Goal: Task Accomplishment & Management: Use online tool/utility

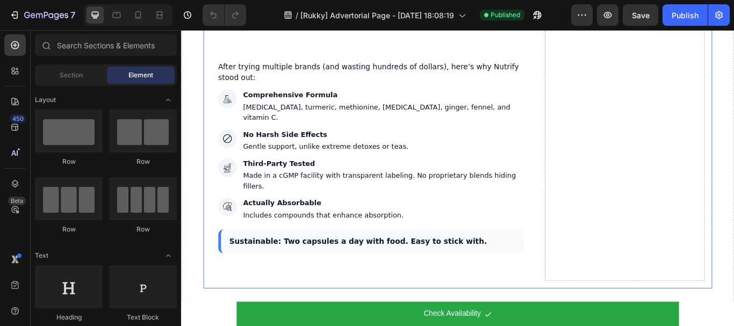
scroll to position [4441, 0]
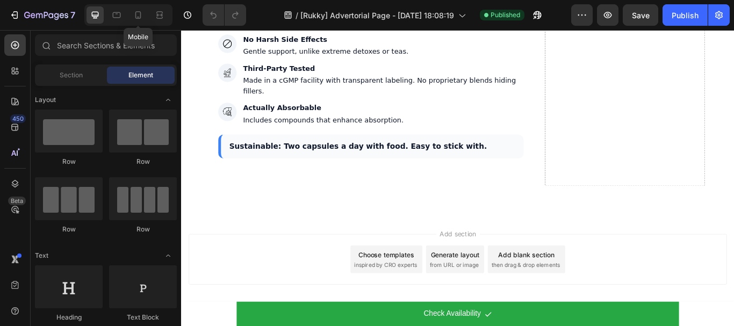
drag, startPoint x: 132, startPoint y: 14, endPoint x: 257, endPoint y: 24, distance: 125.6
click at [132, 15] on div at bounding box center [138, 14] width 17 height 17
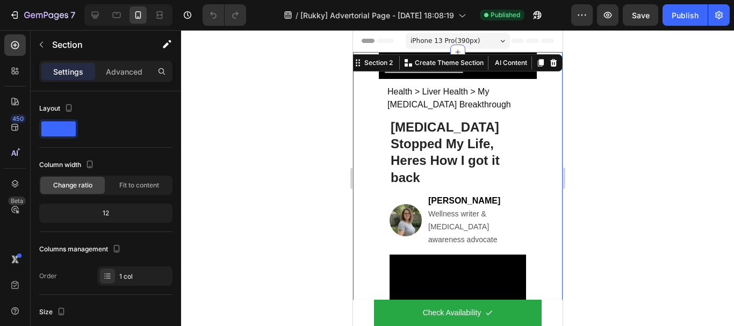
click at [146, 81] on div "Settings Advanced" at bounding box center [105, 71] width 133 height 21
click at [117, 73] on p "Advanced" at bounding box center [124, 71] width 37 height 11
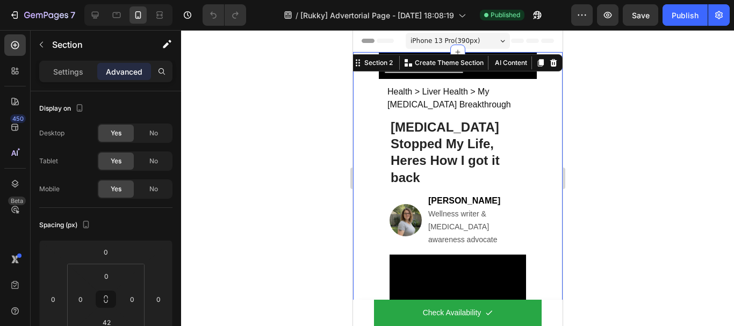
click at [118, 68] on p "Advanced" at bounding box center [124, 71] width 37 height 11
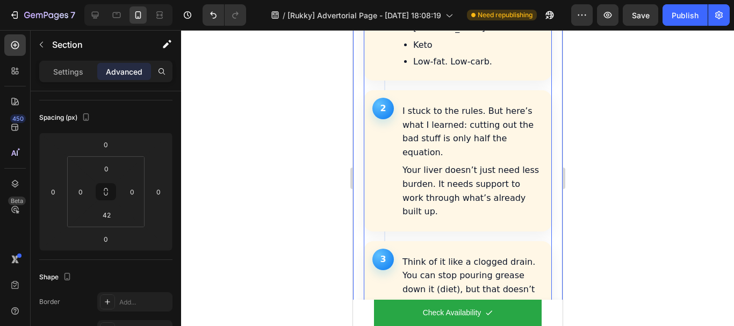
scroll to position [1182, 0]
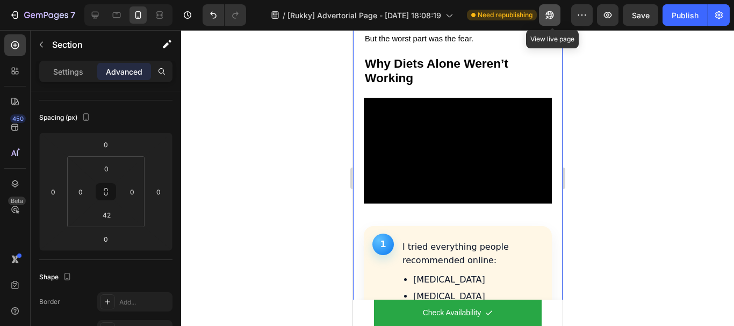
click at [551, 14] on icon "button" at bounding box center [550, 15] width 8 height 8
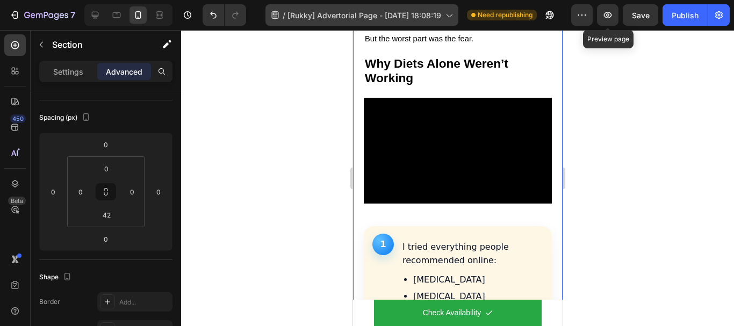
click at [608, 13] on icon "button" at bounding box center [607, 15] width 11 height 11
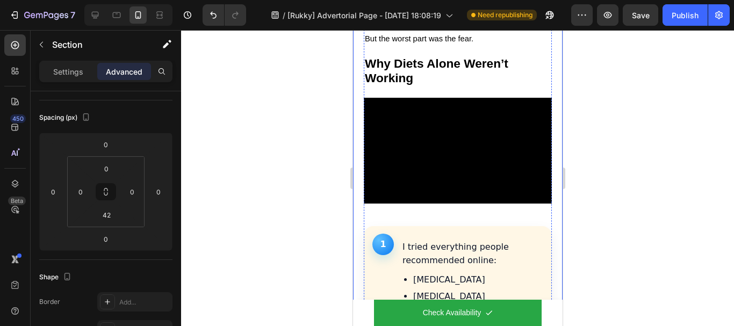
click at [616, 92] on div at bounding box center [457, 178] width 553 height 296
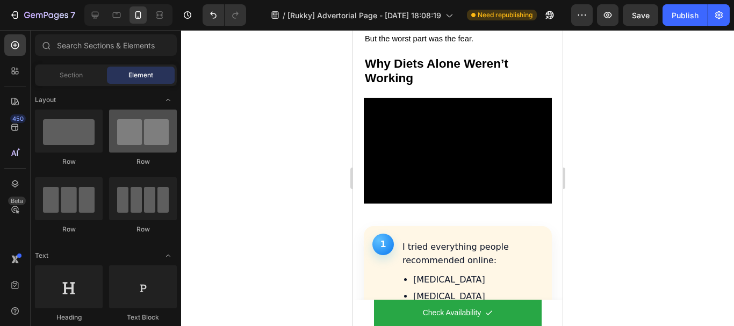
scroll to position [0, 0]
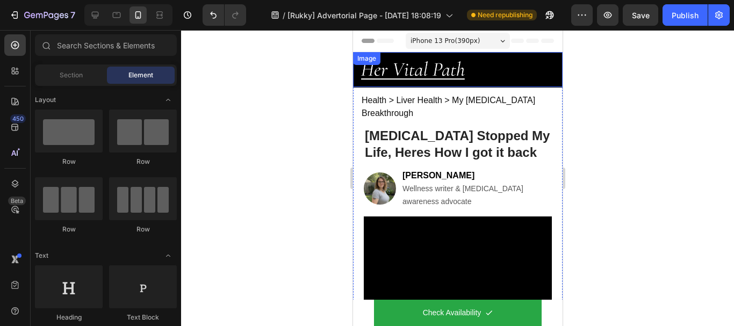
click at [368, 61] on div "Image" at bounding box center [366, 59] width 23 height 10
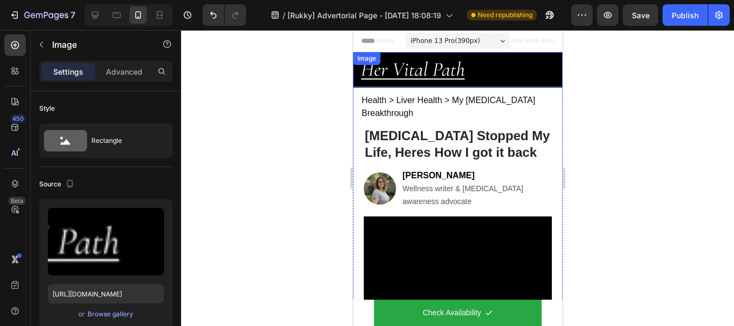
click at [368, 61] on div "Image" at bounding box center [366, 59] width 23 height 10
click at [368, 61] on div "Image" at bounding box center [368, 63] width 23 height 10
click at [368, 61] on div "Image" at bounding box center [377, 63] width 23 height 10
click at [521, 65] on img at bounding box center [458, 69] width 210 height 35
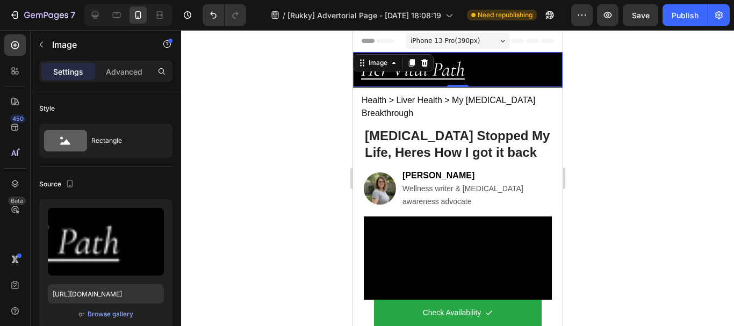
click at [526, 66] on img at bounding box center [458, 69] width 210 height 35
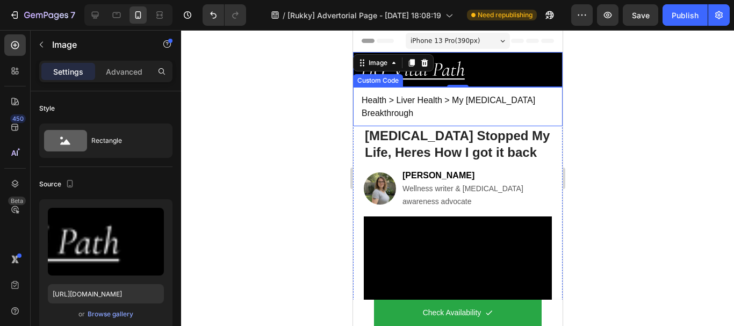
click at [528, 90] on div "Health > Liver Health > My NAFLD Breakthrough" at bounding box center [458, 106] width 210 height 39
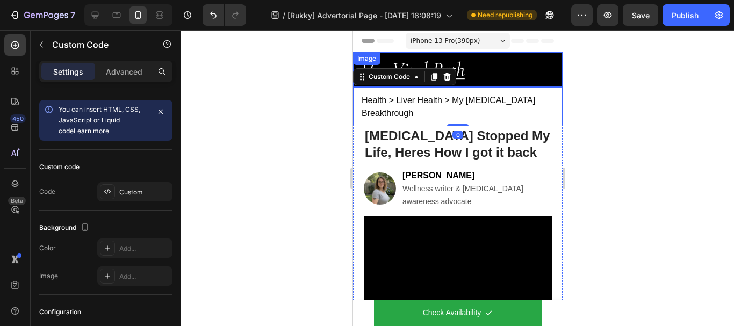
click at [367, 58] on div "Image" at bounding box center [366, 59] width 23 height 10
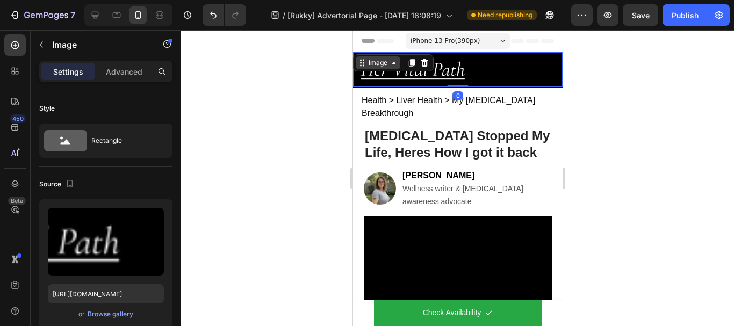
click at [372, 66] on div "Image" at bounding box center [377, 63] width 23 height 10
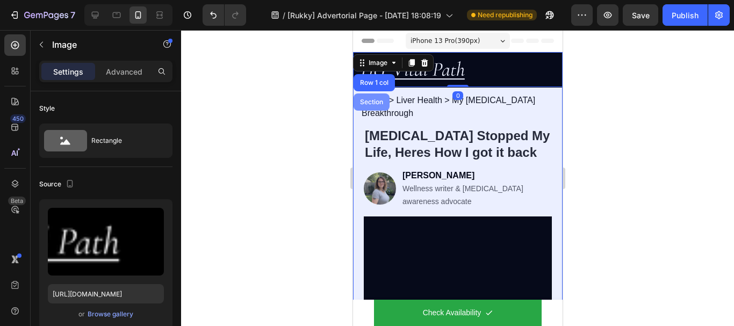
click at [369, 99] on div "Section" at bounding box center [370, 102] width 27 height 6
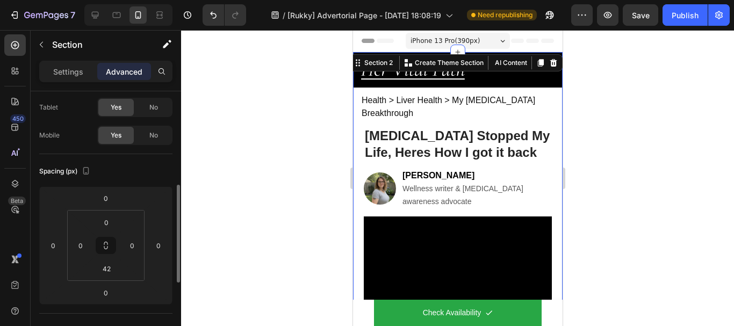
scroll to position [107, 0]
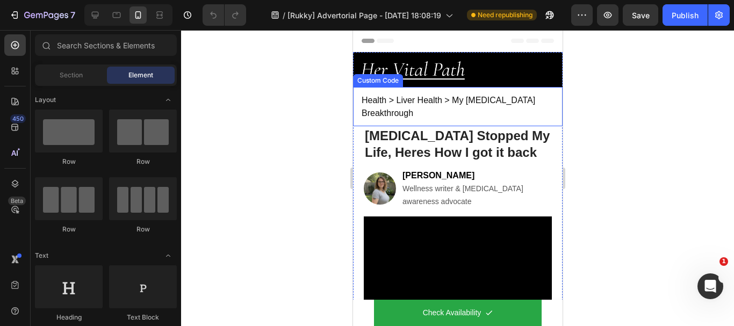
click at [520, 102] on div "Health > Liver Health > My NAFLD Breakthrough" at bounding box center [458, 106] width 210 height 39
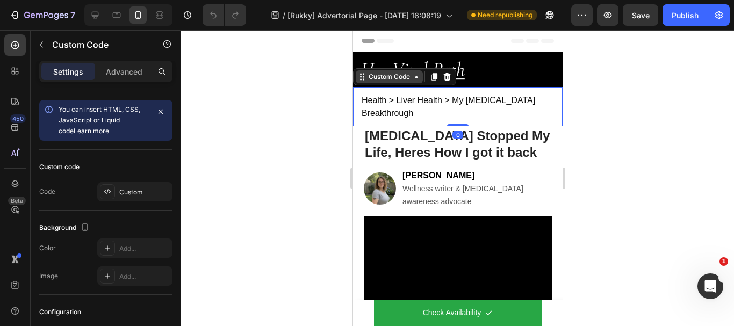
click at [389, 78] on div "Custom Code" at bounding box center [389, 77] width 46 height 10
click at [377, 59] on div "Section" at bounding box center [370, 58] width 27 height 6
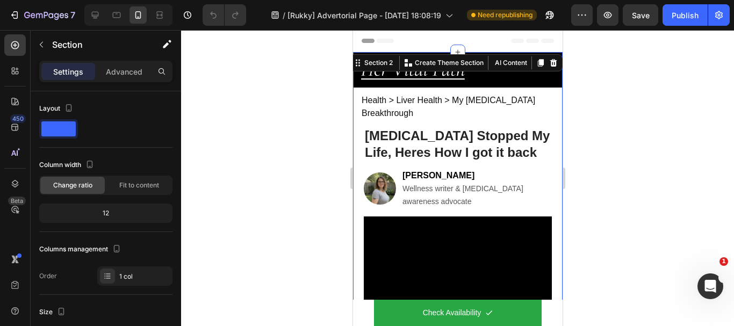
click at [131, 65] on div "Advanced" at bounding box center [124, 71] width 54 height 17
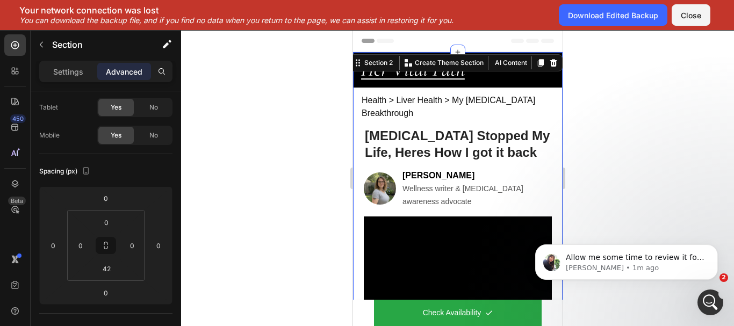
click at [695, 15] on div "Close" at bounding box center [691, 15] width 20 height 11
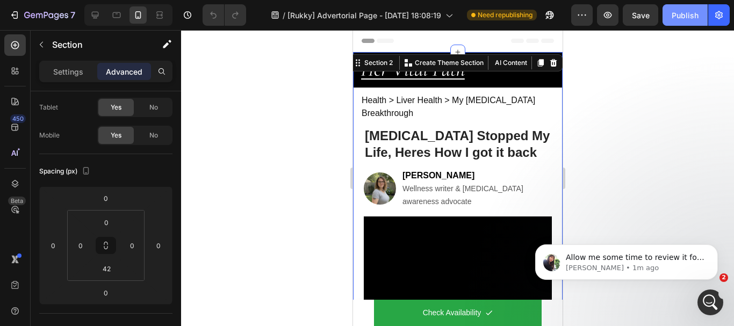
click at [681, 17] on div "Publish" at bounding box center [685, 15] width 27 height 11
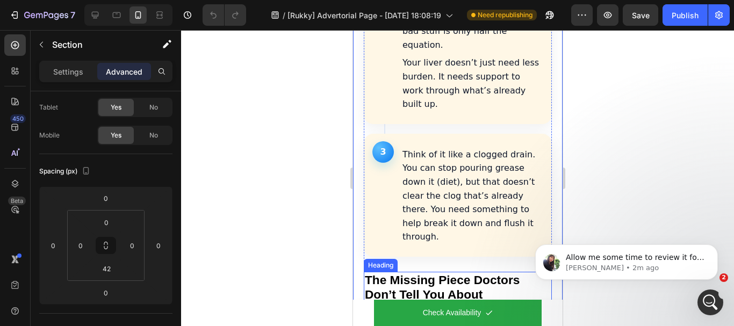
scroll to position [2150, 0]
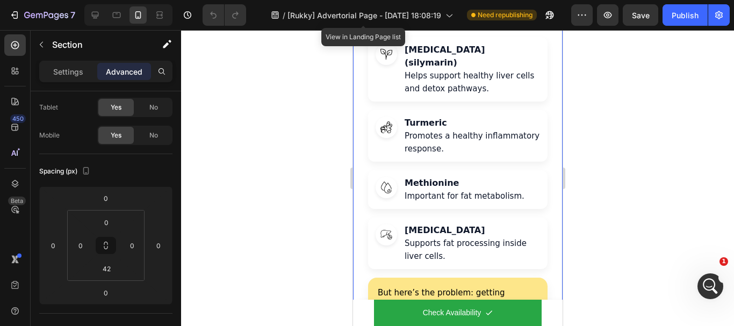
click at [636, 83] on div at bounding box center [457, 178] width 553 height 296
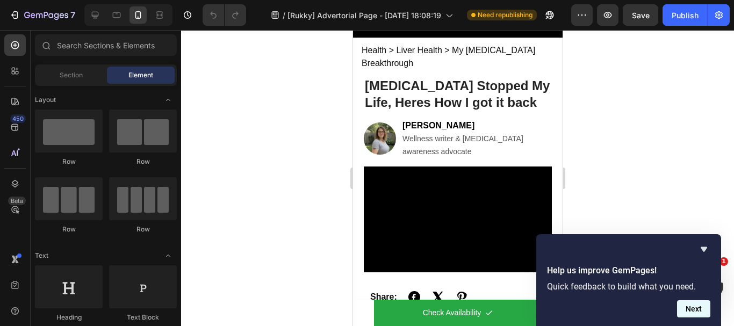
click at [704, 307] on button "Next" at bounding box center [693, 308] width 33 height 17
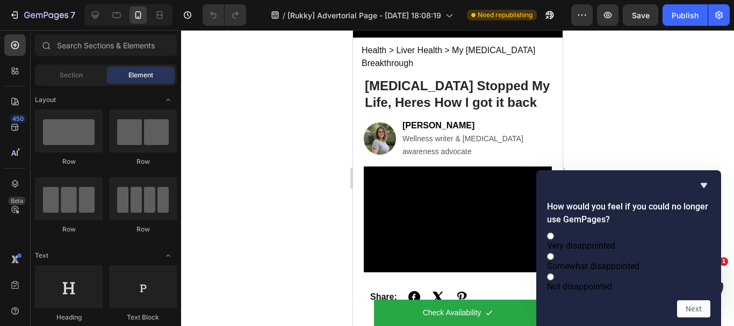
scroll to position [0, 0]
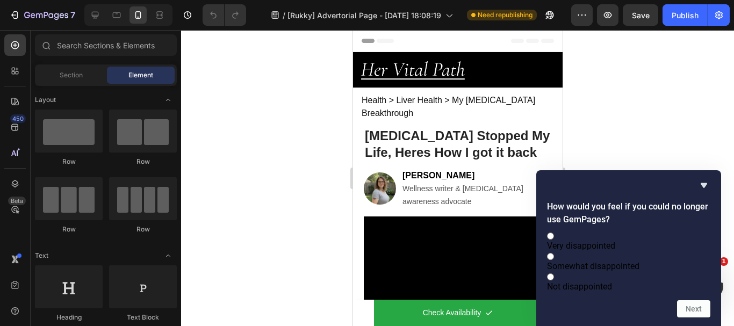
drag, startPoint x: 704, startPoint y: 173, endPoint x: 697, endPoint y: 163, distance: 11.2
click at [703, 183] on icon "Hide survey" at bounding box center [704, 185] width 6 height 5
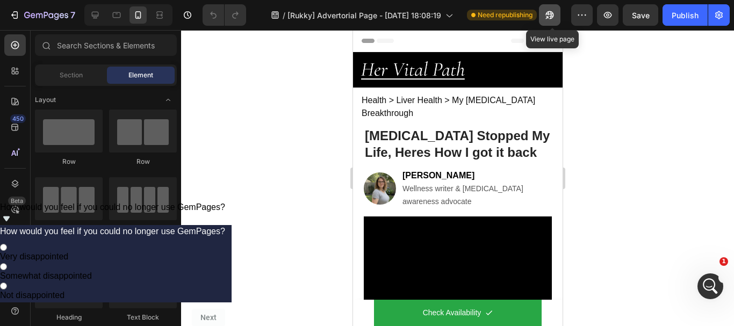
click at [554, 14] on icon "button" at bounding box center [550, 15] width 8 height 8
